Goal: Find specific page/section: Find specific page/section

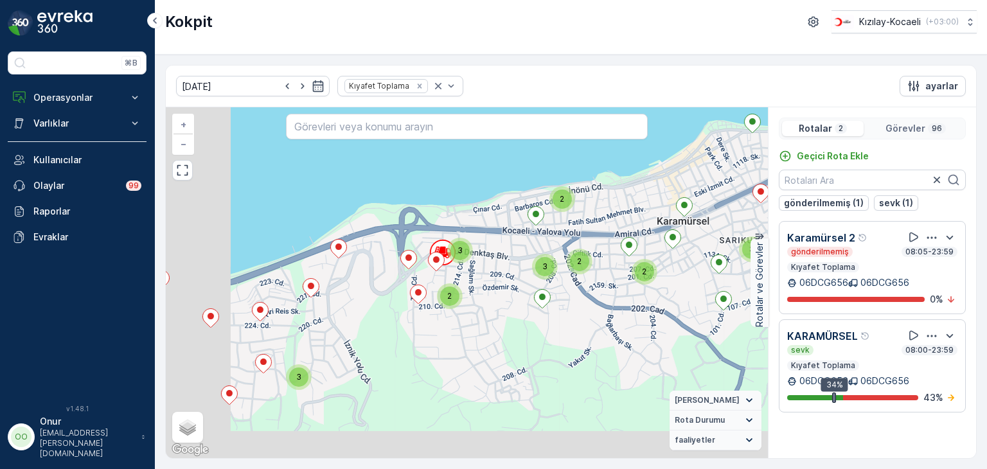
drag, startPoint x: 304, startPoint y: 346, endPoint x: 515, endPoint y: 272, distance: 223.3
click at [546, 254] on div "3 3 2 3 2 2 3 2 2 3 2 2 2 2 + − Uydu Yol haritası Arazi Karışık Leaflet Klavye …" at bounding box center [467, 282] width 602 height 351
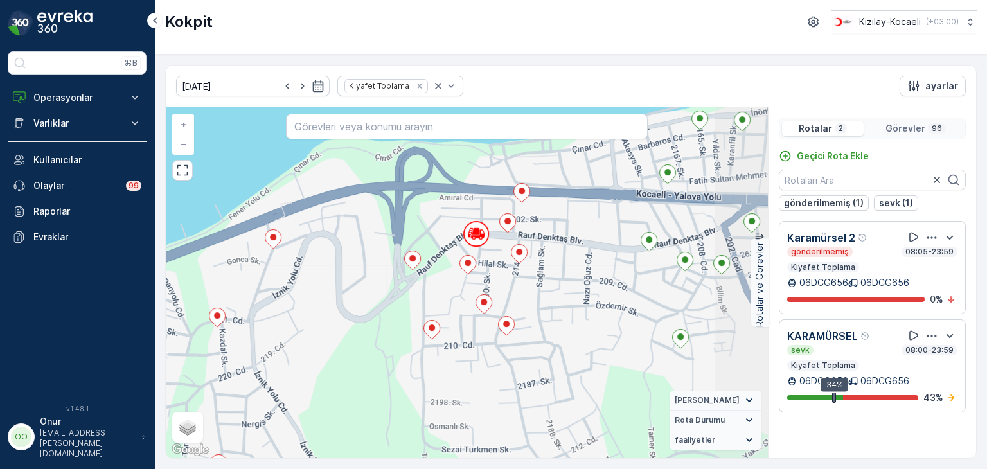
drag, startPoint x: 445, startPoint y: 292, endPoint x: 251, endPoint y: 457, distance: 254.8
click at [251, 457] on div "3 2 2 2 + − Uydu Yol haritası Arazi Karışık Leaflet Klavye kısayolları Harita V…" at bounding box center [467, 282] width 602 height 351
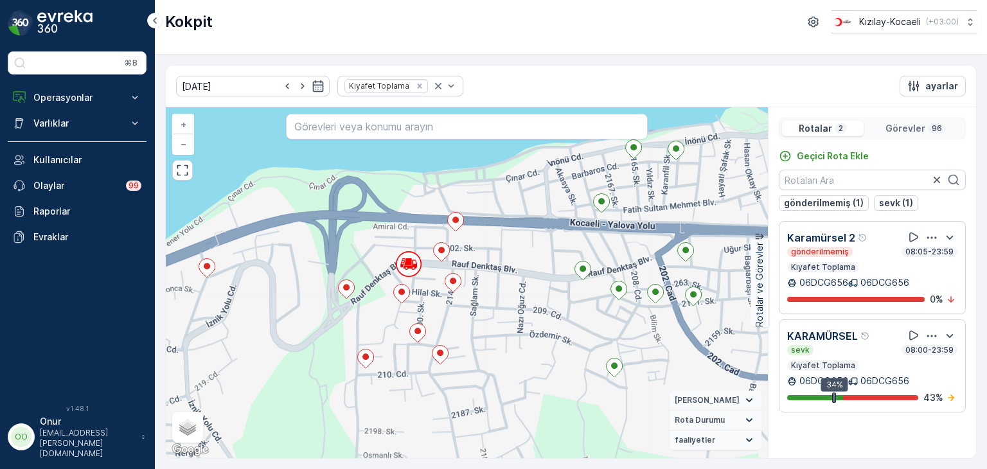
drag, startPoint x: 429, startPoint y: 375, endPoint x: 449, endPoint y: 337, distance: 42.0
click at [449, 337] on div "3 2 2 2 + − Uydu Yol haritası Arazi Karışık Leaflet Klavye kısayolları Harita V…" at bounding box center [467, 282] width 602 height 351
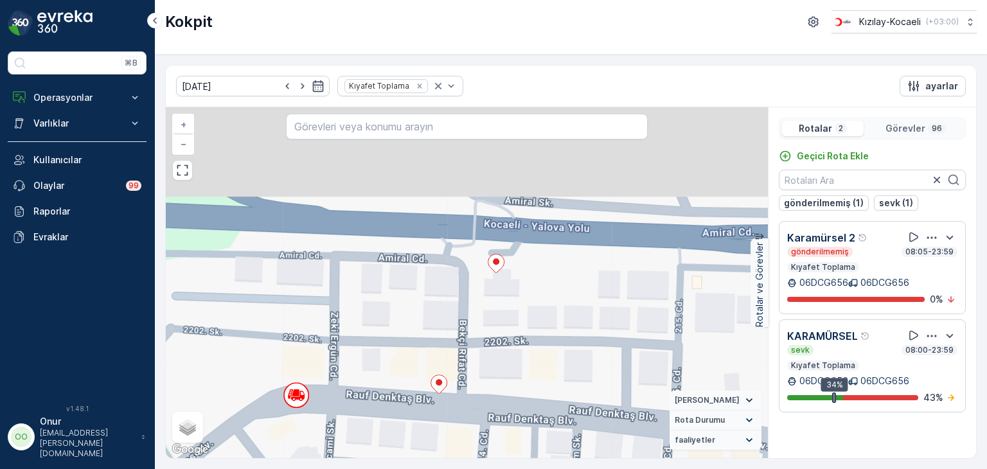
drag, startPoint x: 545, startPoint y: 197, endPoint x: 491, endPoint y: 333, distance: 146.5
click at [491, 333] on div "+ − Uydu Yol haritası Arazi Karışık Leaflet Klavye kısayolları Harita Verileri …" at bounding box center [467, 282] width 602 height 351
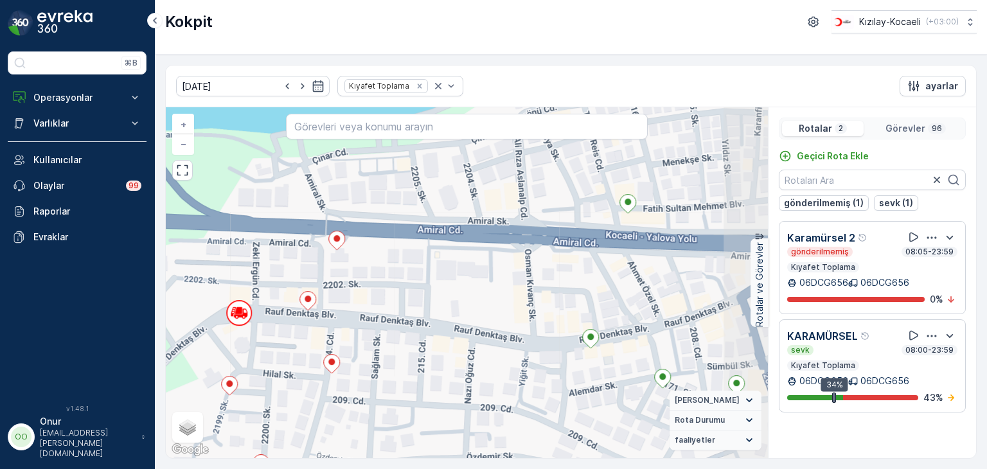
drag, startPoint x: 484, startPoint y: 289, endPoint x: 406, endPoint y: 278, distance: 79.1
click at [406, 278] on div "2 + − Uydu Yol haritası Arazi Karışık Leaflet Klavye kısayolları Harita Veriler…" at bounding box center [467, 282] width 602 height 351
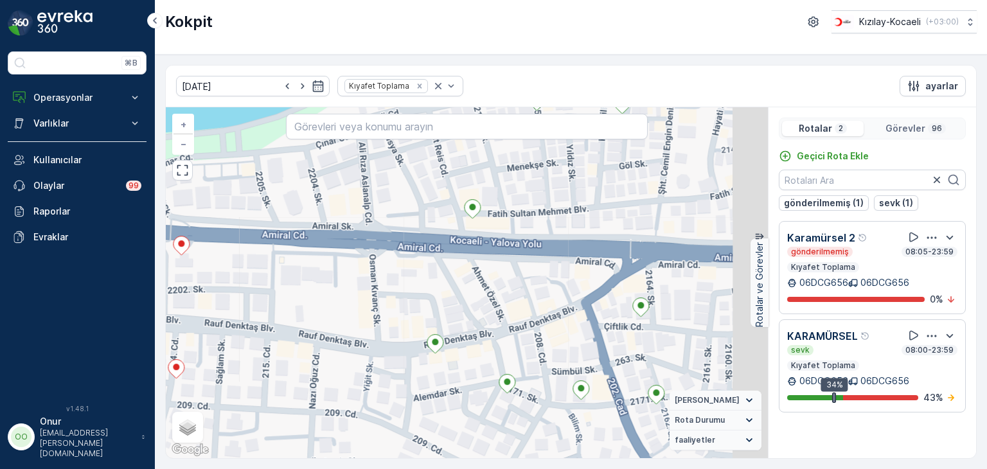
drag, startPoint x: 518, startPoint y: 282, endPoint x: 326, endPoint y: 293, distance: 191.8
click at [321, 294] on div "2 + − Uydu Yol haritası Arazi Karışık Leaflet Klavye kısayolları Harita Veriler…" at bounding box center [467, 282] width 602 height 351
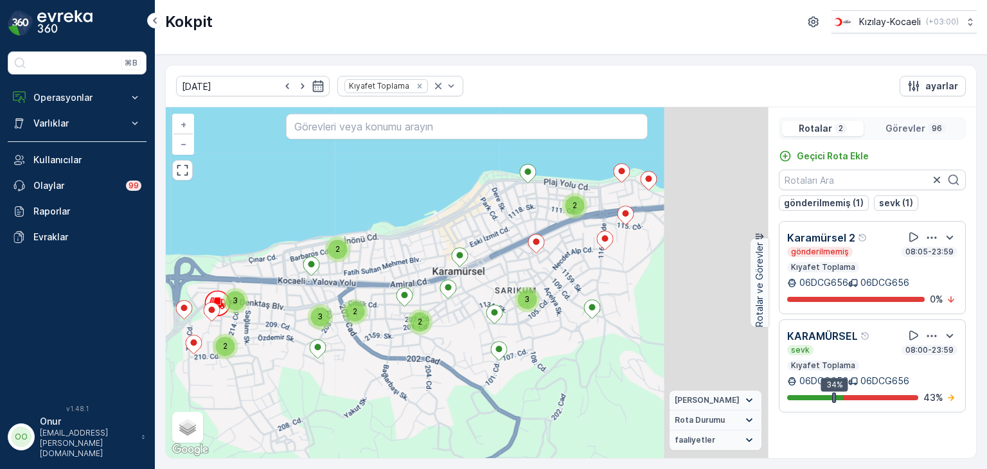
drag, startPoint x: 622, startPoint y: 284, endPoint x: 467, endPoint y: 307, distance: 156.6
click at [467, 307] on div "3 3 2 3 2 2 3 2 2 3 2 2 2 2 + − Uydu Yol haritası Arazi Karışık Leaflet Klavye …" at bounding box center [467, 282] width 602 height 351
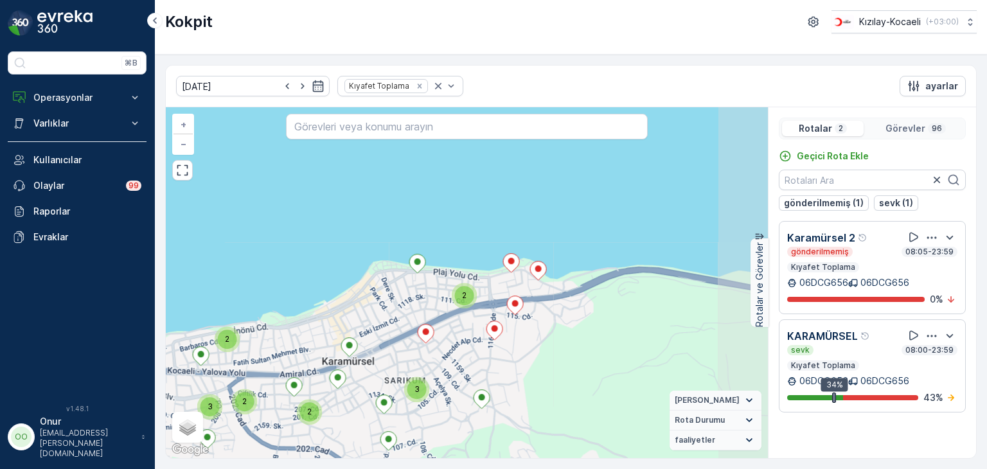
drag, startPoint x: 555, startPoint y: 258, endPoint x: 445, endPoint y: 348, distance: 142.1
click at [445, 348] on div "3 3 2 3 2 2 3 2 2 3 2 2 2 2 + − Uydu Yol haritası Arazi Karışık Leaflet Klavye …" at bounding box center [467, 282] width 602 height 351
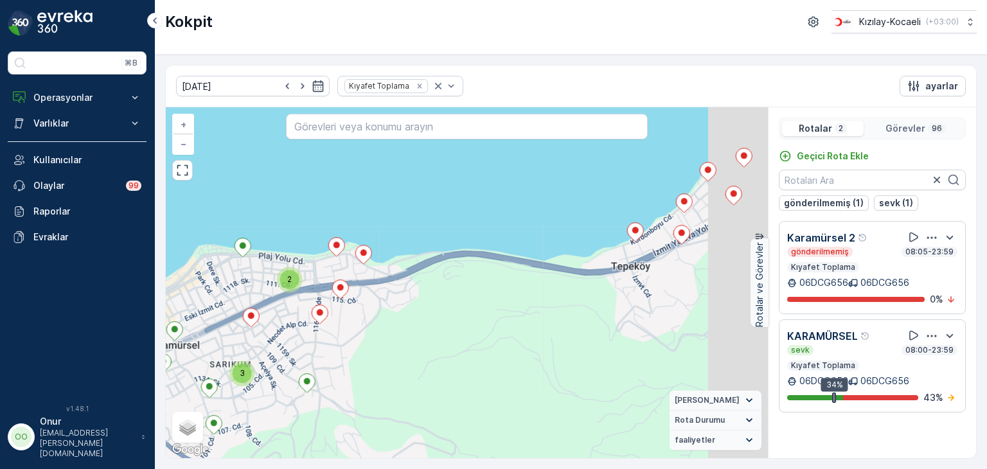
drag, startPoint x: 646, startPoint y: 318, endPoint x: 375, endPoint y: 296, distance: 271.4
click at [375, 296] on div "3 3 2 3 2 2 3 2 2 3 2 2 2 2 + − Uydu Yol haritası Arazi Karışık Leaflet Klavye …" at bounding box center [467, 282] width 602 height 351
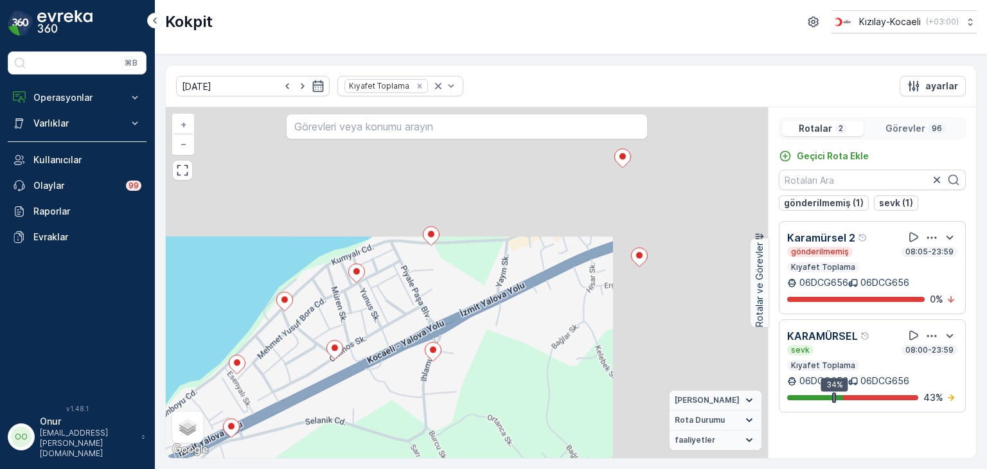
drag, startPoint x: 634, startPoint y: 249, endPoint x: 379, endPoint y: 454, distance: 327.2
click at [378, 456] on div "3 2 2 2 + − Uydu Yol haritası Arazi Karışık Leaflet Klavye kısayolları Harita V…" at bounding box center [467, 282] width 602 height 351
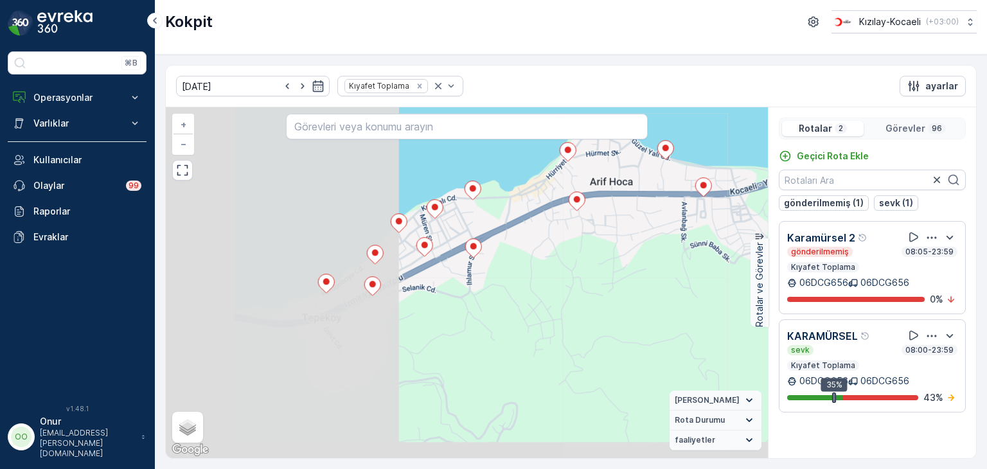
drag, startPoint x: 361, startPoint y: 374, endPoint x: 666, endPoint y: 254, distance: 328.0
click at [666, 254] on div "3 3 2 3 2 2 3 2 2 3 2 2 2 2 + − Uydu Yol haritası Arazi Karışık Leaflet Klavye …" at bounding box center [467, 282] width 602 height 351
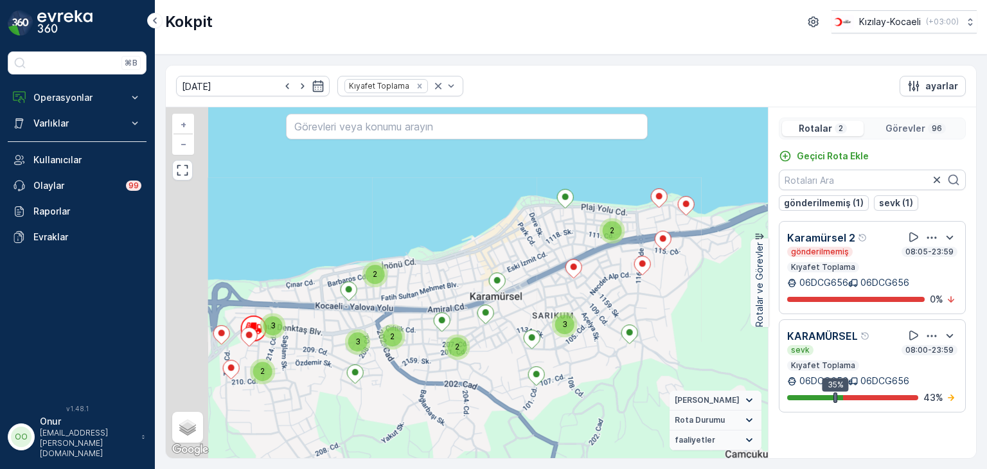
drag, startPoint x: 283, startPoint y: 310, endPoint x: 733, endPoint y: 268, distance: 451.8
click at [733, 267] on div "3 3 2 3 2 2 3 2 2 3 2 2 2 2 + − Uydu Yol haritası Arazi Karışık Leaflet Klavye …" at bounding box center [467, 282] width 602 height 351
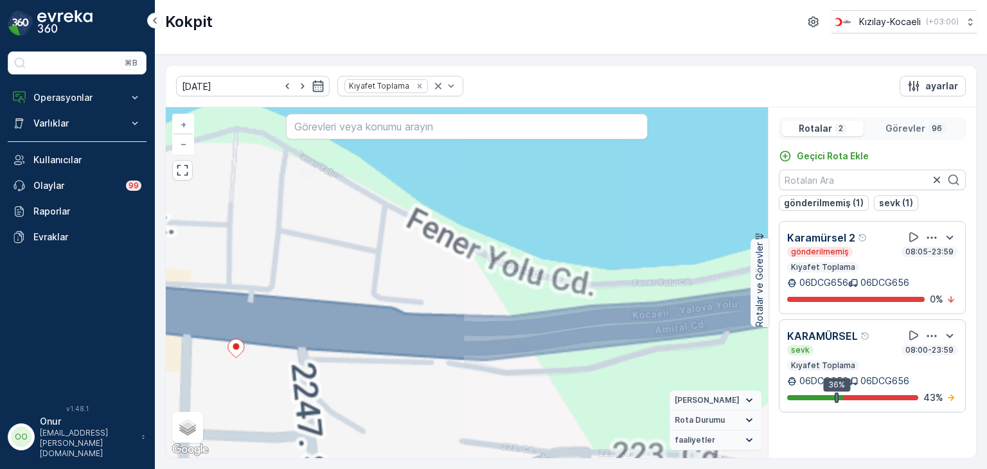
drag, startPoint x: 575, startPoint y: 369, endPoint x: 342, endPoint y: 319, distance: 238.6
click at [342, 319] on div "+ − Uydu Yol haritası Arazi Karışık Leaflet Klavye kısayolları Harita Verileri …" at bounding box center [467, 282] width 602 height 351
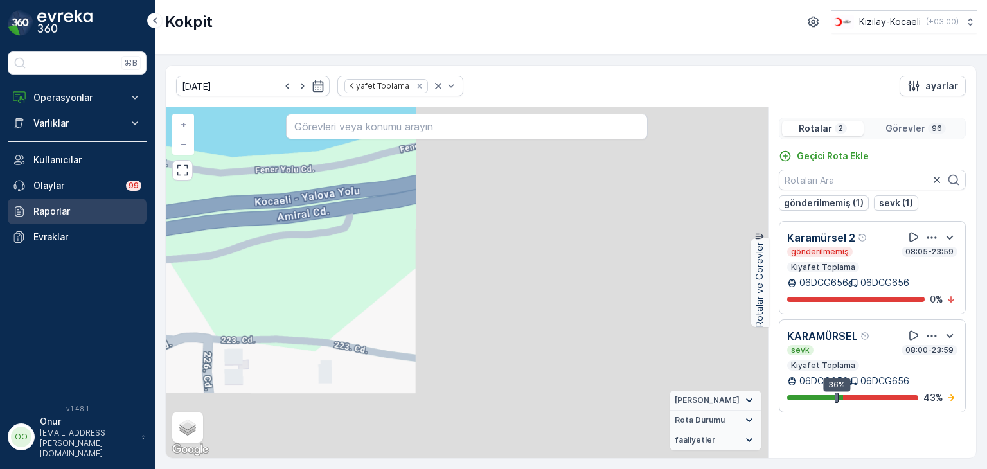
drag, startPoint x: 482, startPoint y: 306, endPoint x: 114, endPoint y: 198, distance: 383.1
click at [114, 198] on div "⌘B Operasyonlar Rapor - Kızılay Planlama Rotalar & Görevler Kokpit Ayarlar Varl…" at bounding box center [493, 234] width 987 height 469
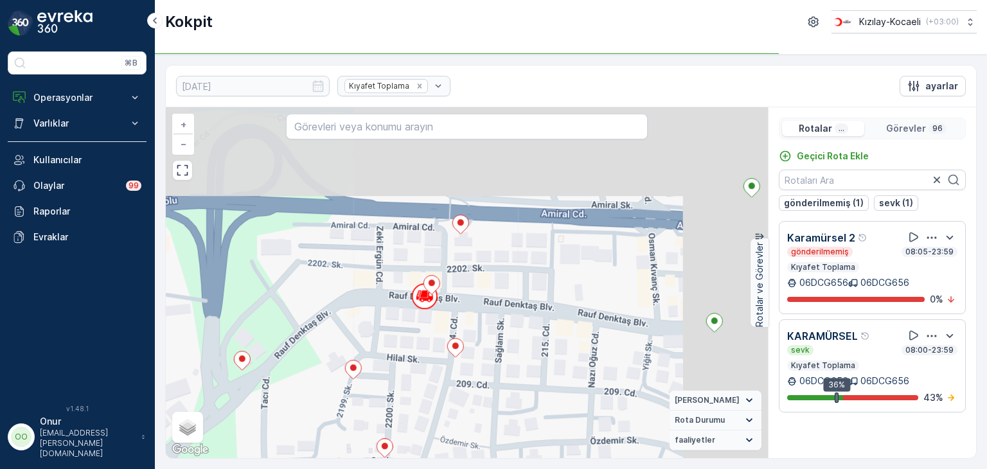
drag, startPoint x: 589, startPoint y: 213, endPoint x: 407, endPoint y: 337, distance: 221.0
click at [407, 337] on div "2 + − Uydu Yol haritası Arazi Karışık Leaflet Klavye kısayolları Harita Veriler…" at bounding box center [467, 282] width 602 height 351
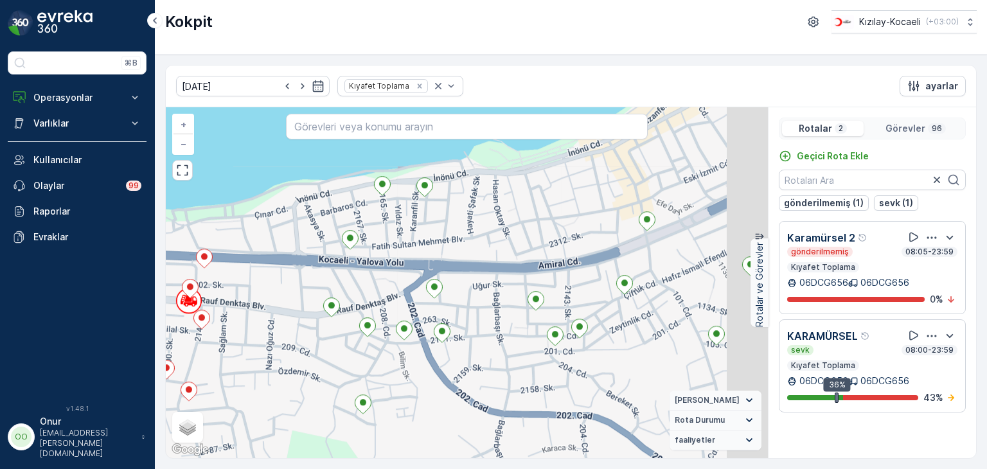
drag, startPoint x: 599, startPoint y: 327, endPoint x: 391, endPoint y: 297, distance: 210.4
click at [391, 297] on div "3 2 2 2 + − Uydu Yol haritası Arazi Karışık Leaflet Klavye kısayolları Harita V…" at bounding box center [467, 282] width 602 height 351
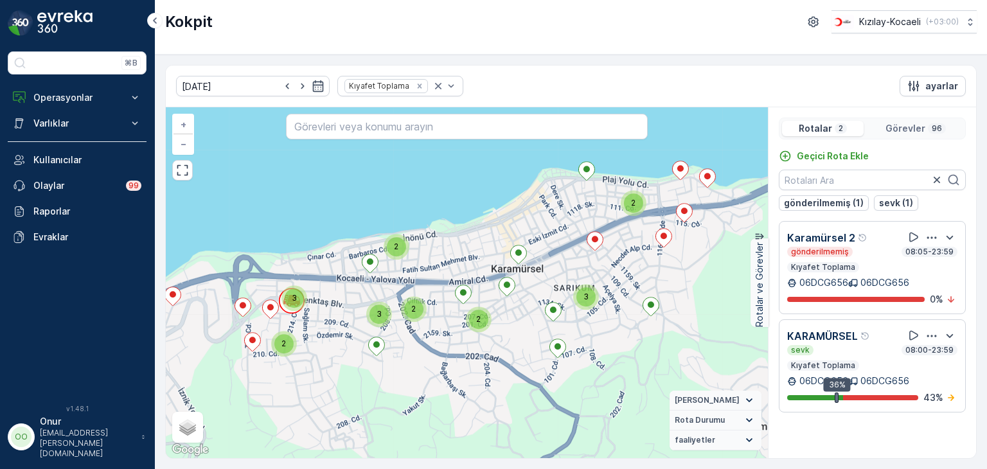
click at [918, 127] on p "Görevler" at bounding box center [905, 128] width 40 height 13
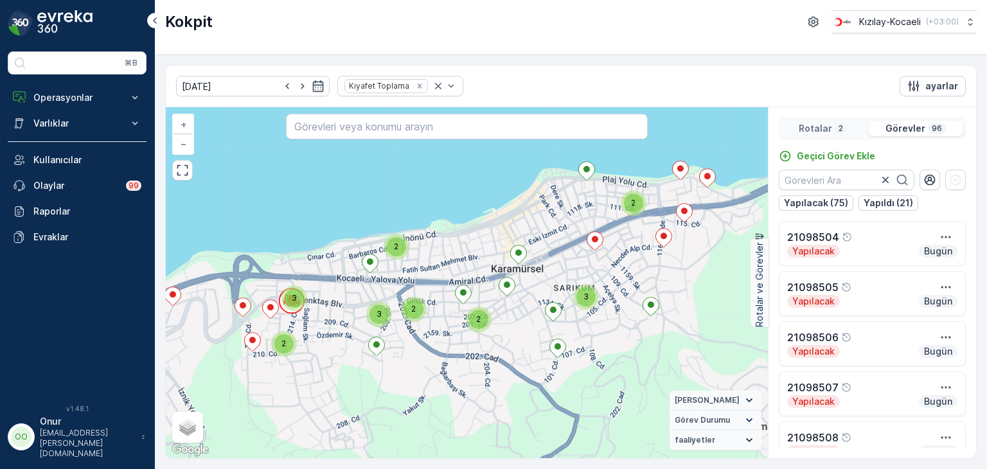
click at [833, 124] on div "Rotalar 2" at bounding box center [823, 128] width 82 height 15
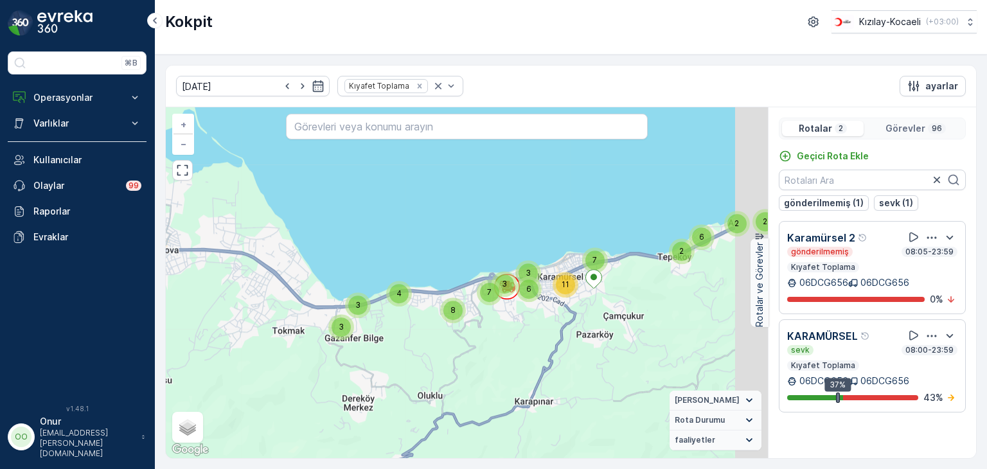
drag, startPoint x: 695, startPoint y: 281, endPoint x: 583, endPoint y: 312, distance: 116.6
click at [583, 312] on div "7 2 2 2 6 3 3 11 6 7 3 3 4 7 8 5 3 3 8 + − Uydu Yol haritası Arazi Karışık Leaf…" at bounding box center [467, 282] width 602 height 351
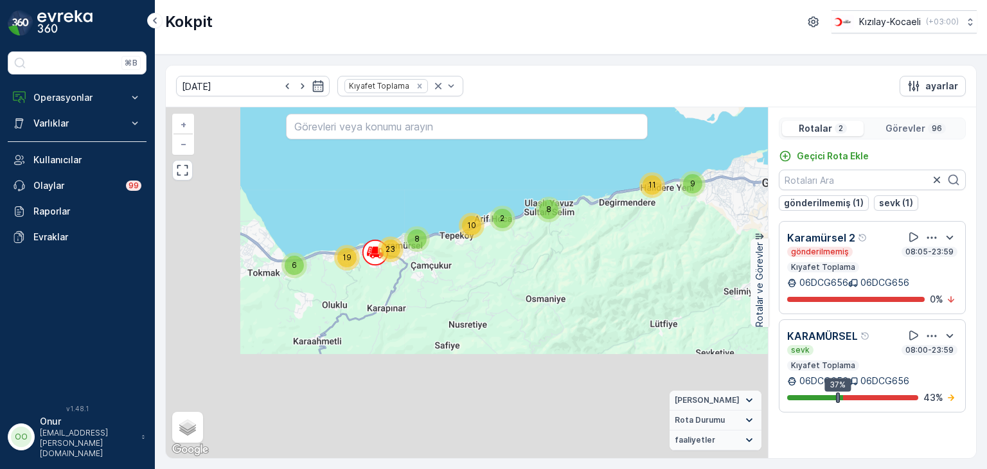
drag, startPoint x: 423, startPoint y: 398, endPoint x: 589, endPoint y: 172, distance: 280.6
click at [589, 172] on div "8 2 10 23 8 6 19 9 11 + − Uydu Yol haritası Arazi Karışık Leaflet Klavye kısayo…" at bounding box center [467, 282] width 602 height 351
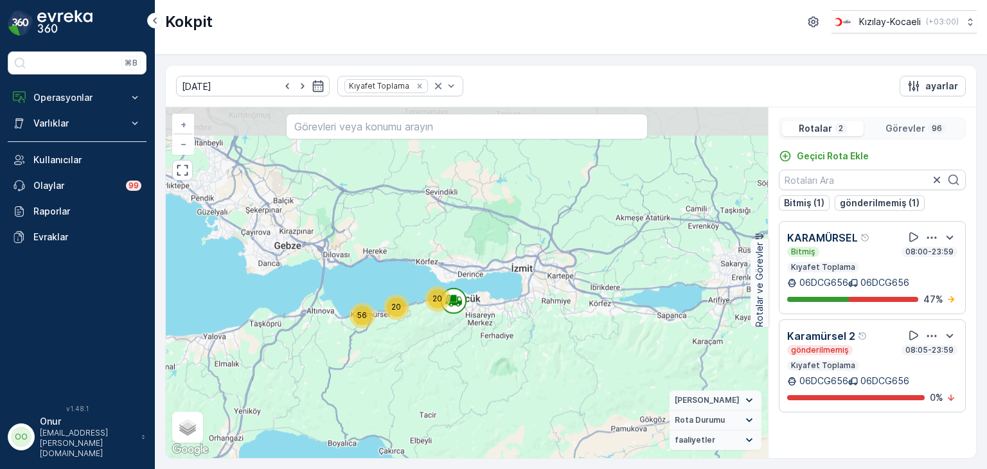
drag, startPoint x: 526, startPoint y: 144, endPoint x: 488, endPoint y: 337, distance: 197.1
click at [490, 340] on div "20 56 20 + − Uydu Yol haritası Arazi Karışık Leaflet Klavye kısayolları Harita …" at bounding box center [467, 282] width 602 height 351
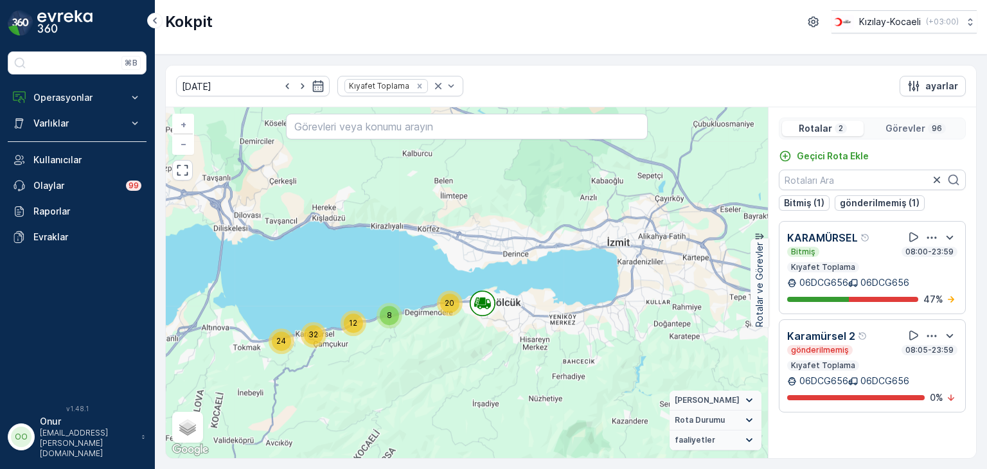
click at [905, 131] on p "Görevler" at bounding box center [905, 128] width 40 height 13
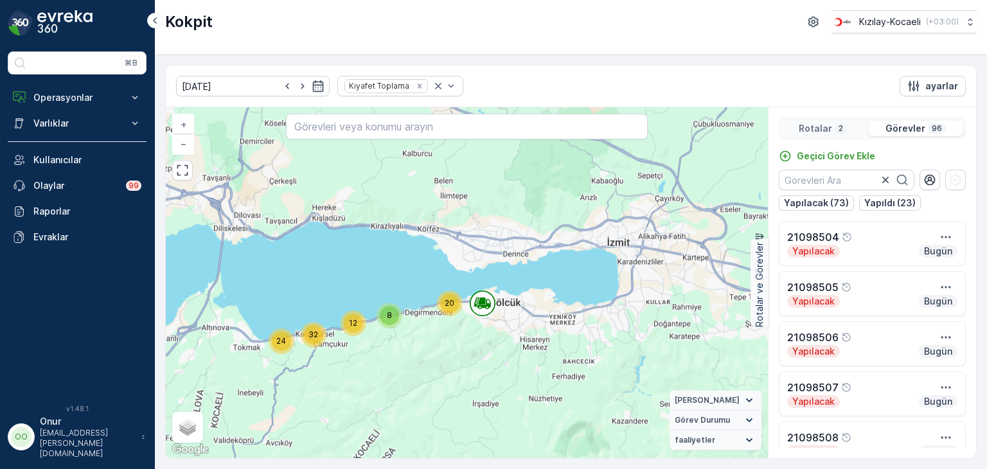
click at [833, 127] on div "Rotalar 2" at bounding box center [823, 128] width 82 height 15
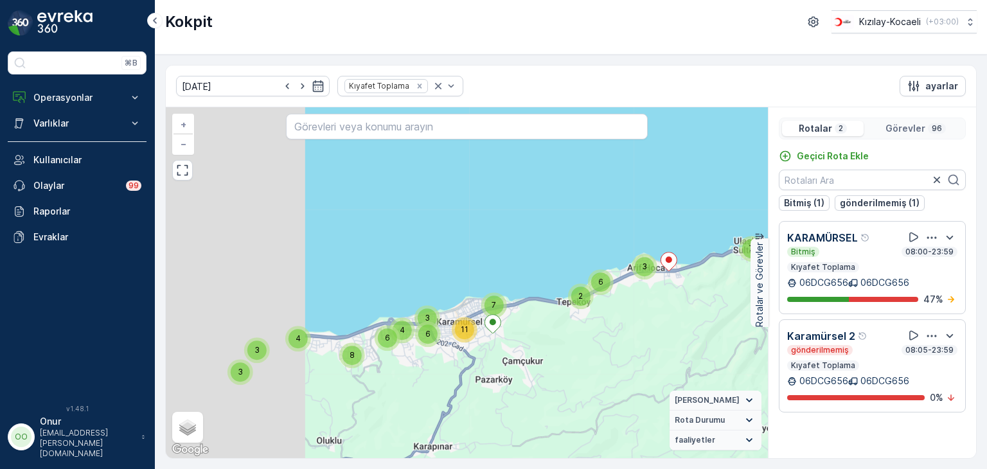
drag, startPoint x: 339, startPoint y: 368, endPoint x: 617, endPoint y: 333, distance: 281.0
click at [622, 333] on div "7 2 3 6 4 3 11 6 7 3 3 4 6 8 5 3 3 8 + − Uydu Yol haritası Arazi Karışık Leafle…" at bounding box center [467, 282] width 602 height 351
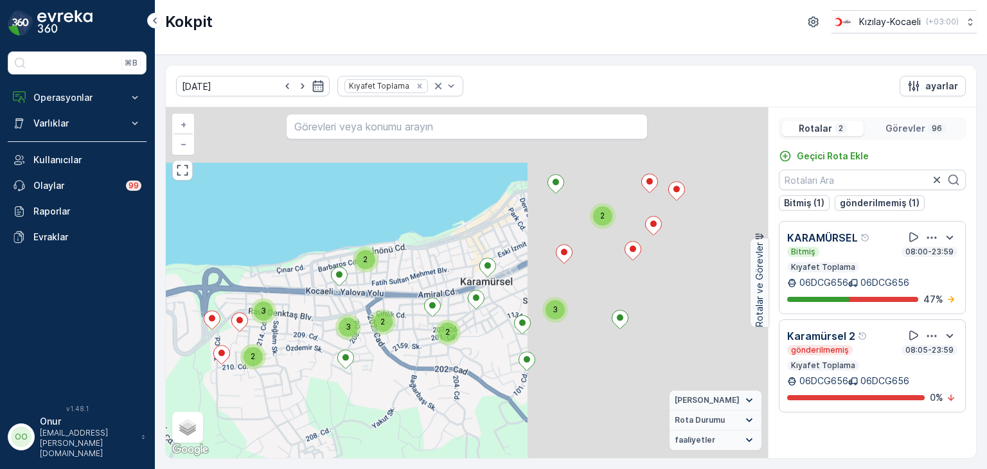
drag, startPoint x: 602, startPoint y: 326, endPoint x: 312, endPoint y: 421, distance: 305.6
click at [312, 421] on div "3 3 2 3 2 2 3 2 2 3 2 2 2 2 + − Uydu Yol haritası Arazi Karışık Leaflet Klavye …" at bounding box center [467, 282] width 602 height 351
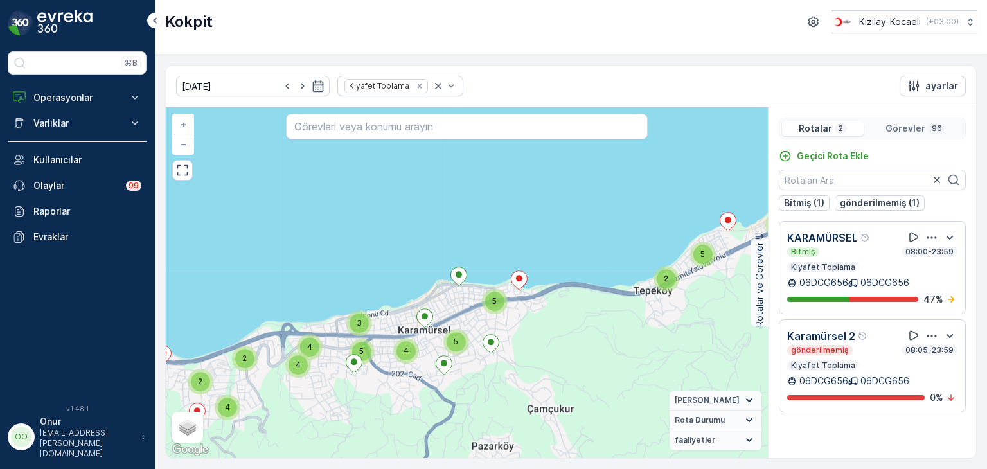
click at [905, 123] on p "Görevler" at bounding box center [905, 128] width 40 height 13
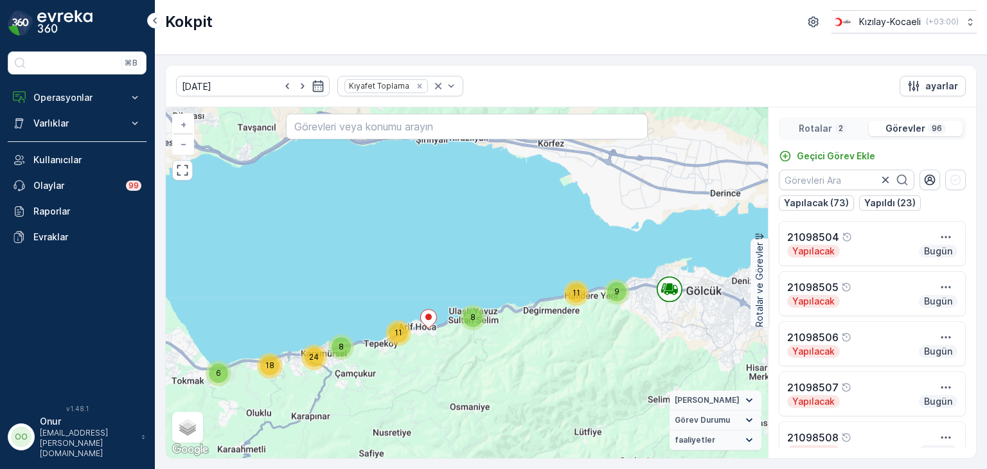
click at [667, 333] on div "8 11 24 8 6 18 9 11 + − Uydu Yol haritası Arazi Karışık Leaflet Klavye kısayoll…" at bounding box center [467, 282] width 602 height 351
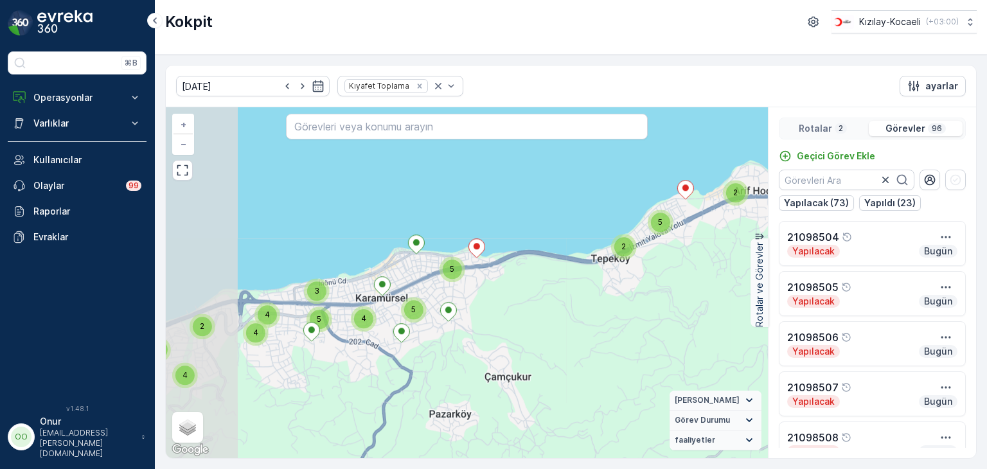
drag, startPoint x: 315, startPoint y: 245, endPoint x: 403, endPoint y: 363, distance: 146.5
click at [403, 363] on div "5 2 2 5 4 3 5 4 5 5 2 2 2 2 4 2 4 4 3 3 5 + − Uydu Yol haritası Arazi Karışık L…" at bounding box center [467, 282] width 602 height 351
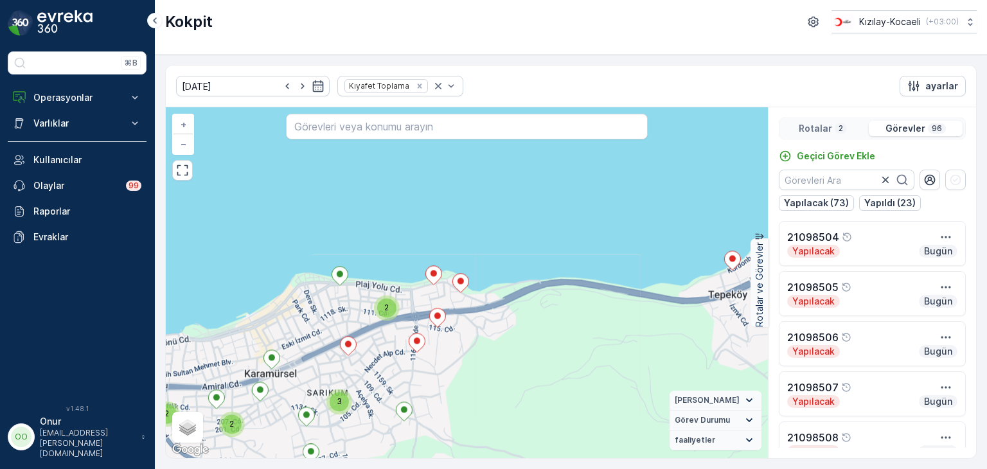
drag, startPoint x: 400, startPoint y: 218, endPoint x: 431, endPoint y: 357, distance: 142.2
click at [431, 357] on div "3 3 2 3 2 2 3 2 2 3 2 2 2 2 + − Uydu Yol haritası Arazi Karışık Leaflet Klavye …" at bounding box center [467, 282] width 602 height 351
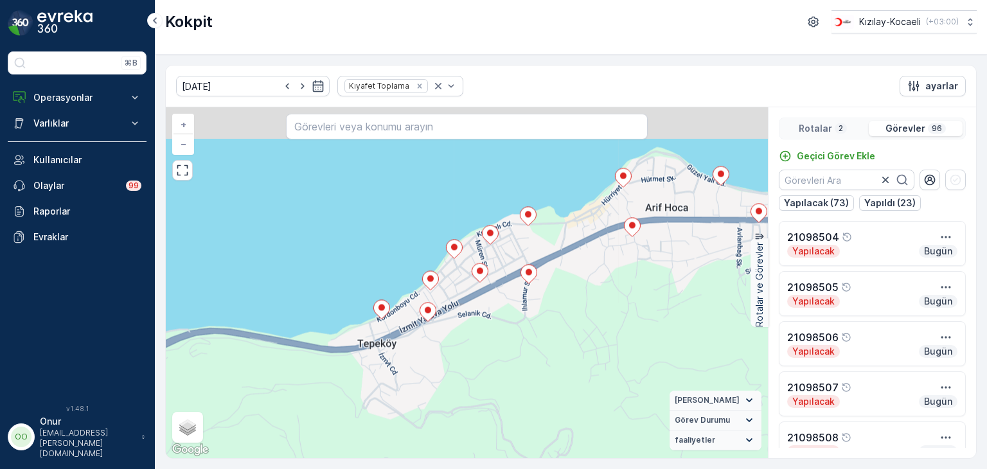
drag, startPoint x: 458, startPoint y: 283, endPoint x: 393, endPoint y: 393, distance: 128.2
click at [375, 388] on div "3 3 2 3 2 2 3 2 2 3 2 2 2 2 + − Uydu Yol haritası Arazi Karışık Leaflet Klavye …" at bounding box center [467, 282] width 602 height 351
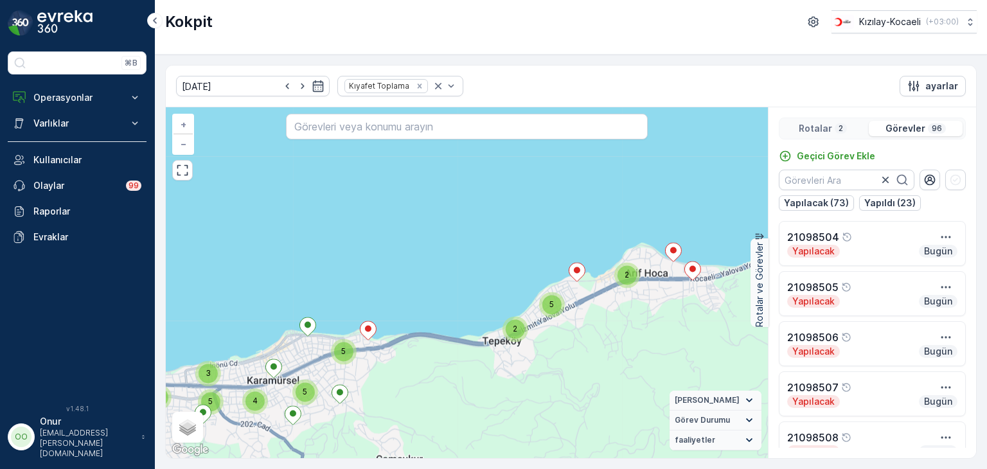
click at [931, 127] on p "96" at bounding box center [936, 128] width 13 height 10
click at [913, 127] on p "Görevler" at bounding box center [905, 128] width 40 height 13
click at [819, 127] on p "Rotalar" at bounding box center [815, 128] width 33 height 13
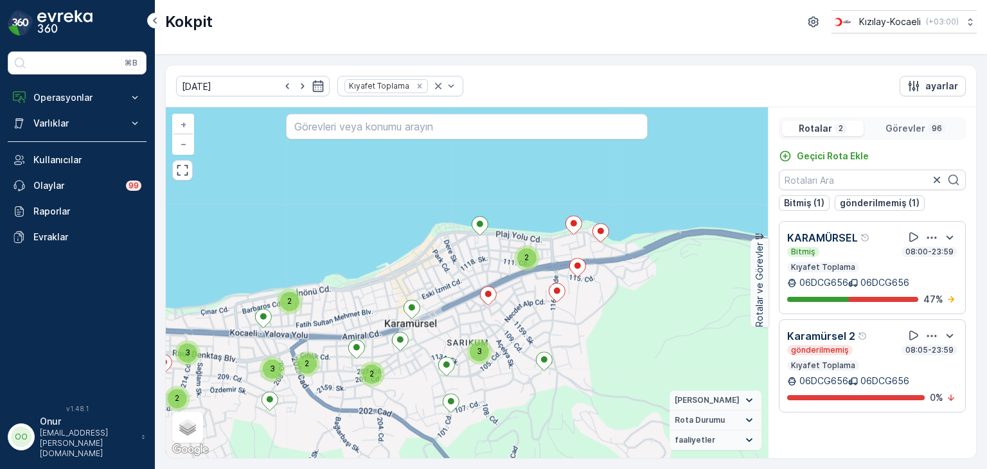
drag, startPoint x: 470, startPoint y: 404, endPoint x: 580, endPoint y: 350, distance: 122.1
click at [580, 350] on div "3 3 2 3 2 2 3 2 2 3 2 2 2 2 + − Uydu Yol haritası Arazi Karışık Leaflet Klavye …" at bounding box center [467, 282] width 602 height 351
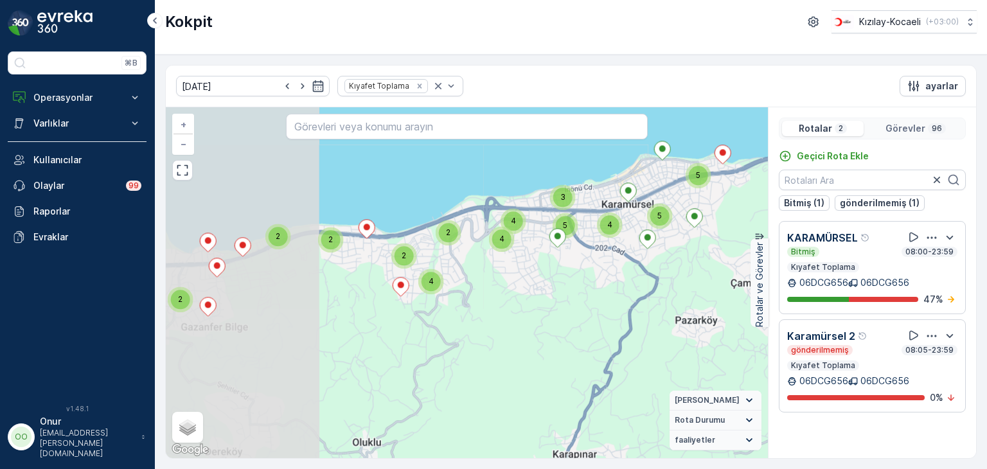
drag, startPoint x: 328, startPoint y: 312, endPoint x: 536, endPoint y: 226, distance: 224.7
click at [536, 226] on div "5 2 2 5 4 3 5 4 5 5 2 2 2 2 4 2 4 4 3 3 5 + − Uydu Yol haritası Arazi Karışık L…" at bounding box center [467, 282] width 602 height 351
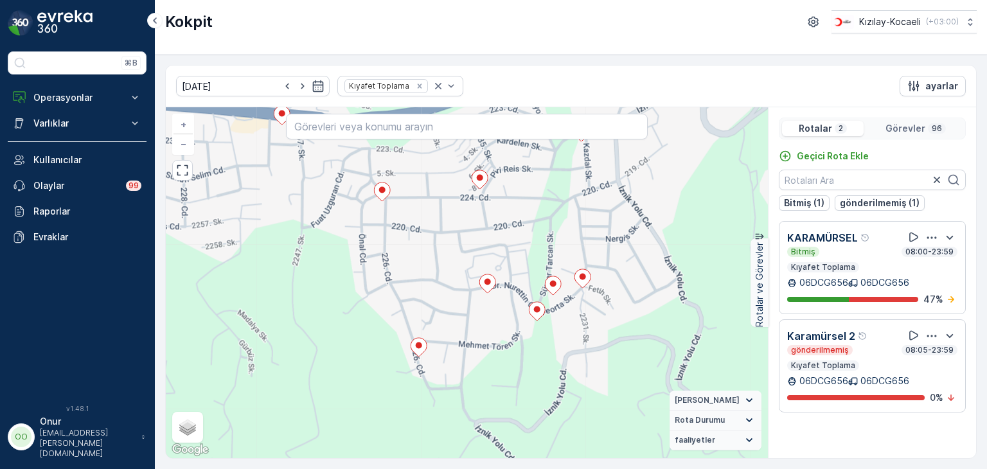
click at [916, 127] on p "Görevler" at bounding box center [905, 128] width 40 height 13
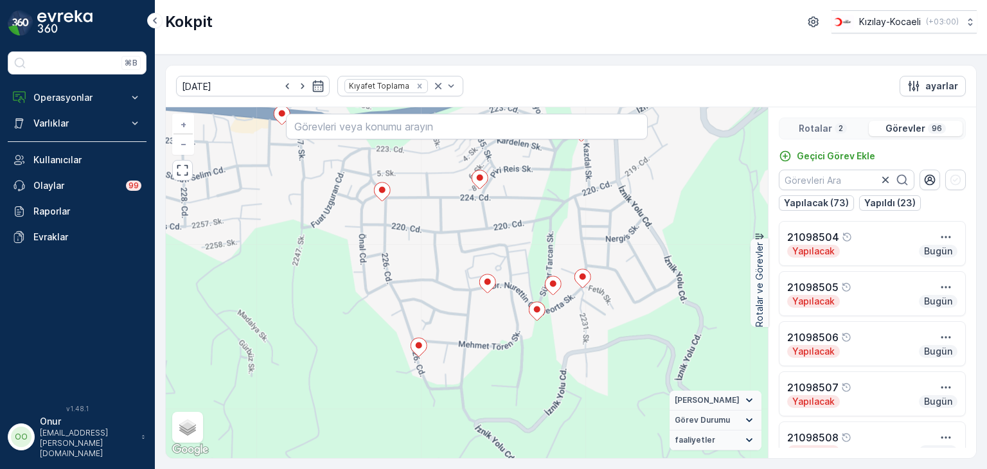
click at [828, 128] on p "Rotalar" at bounding box center [815, 128] width 33 height 13
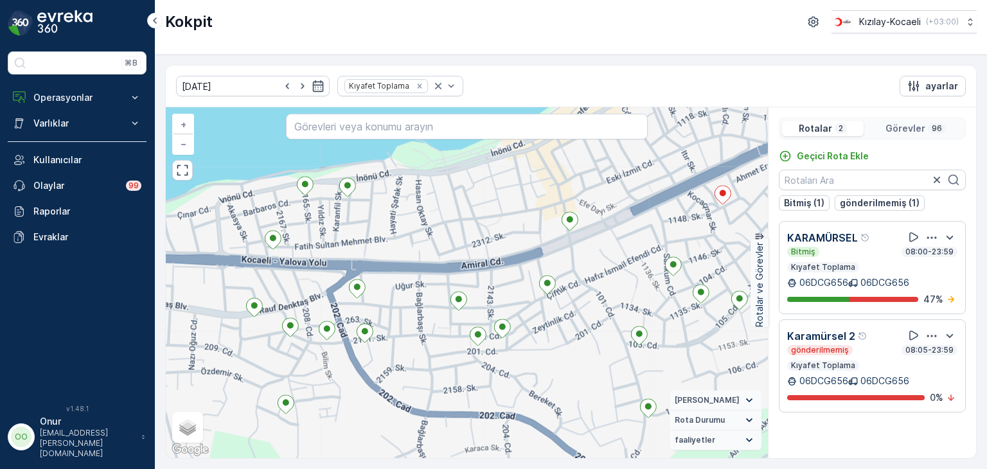
drag, startPoint x: 548, startPoint y: 252, endPoint x: 388, endPoint y: 331, distance: 178.5
click at [388, 331] on div "3 2 2 2 + − Uydu Yol haritası Arazi Karışık Leaflet Klavye kısayolları Harita V…" at bounding box center [467, 282] width 602 height 351
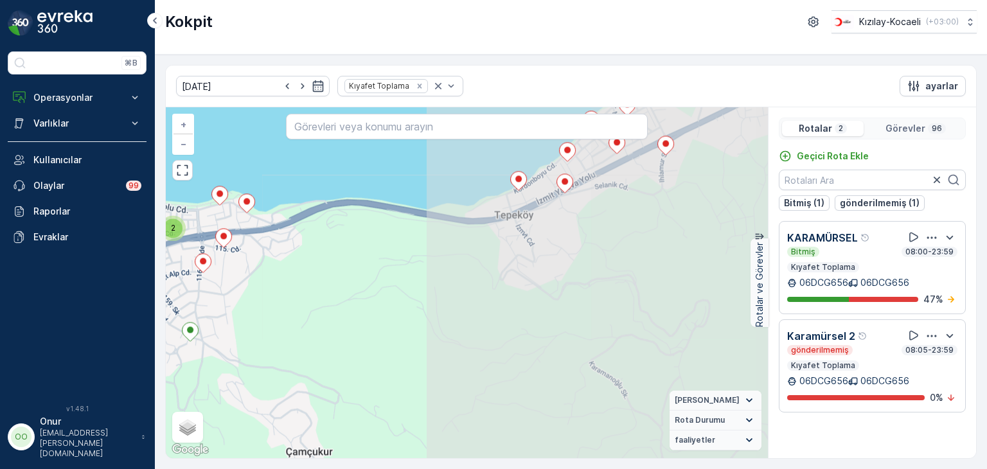
drag, startPoint x: 670, startPoint y: 268, endPoint x: 249, endPoint y: 276, distance: 421.6
click at [249, 276] on div "3 3 2 3 2 2 3 2 2 3 2 2 2 2 + − Uydu Yol haritası Arazi Karışık Leaflet Klavye …" at bounding box center [467, 282] width 602 height 351
